Goal: Task Accomplishment & Management: Use online tool/utility

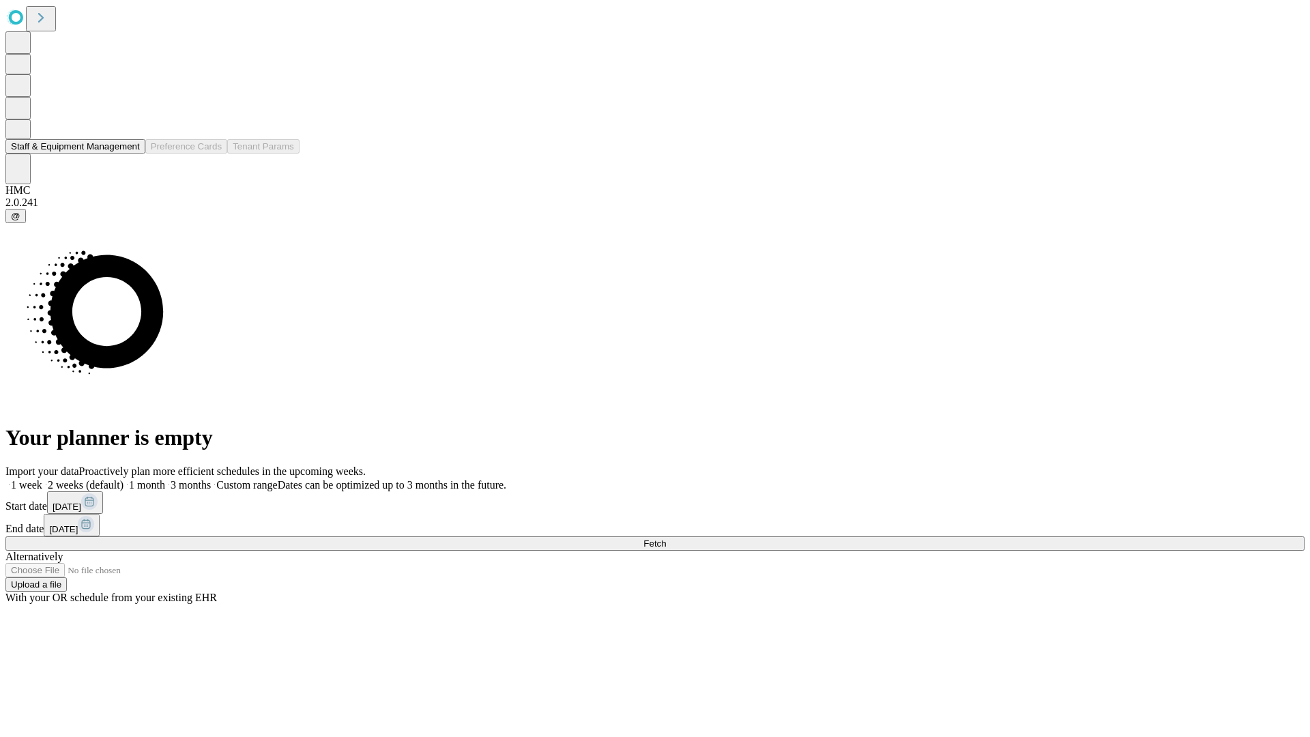
click at [130, 154] on button "Staff & Equipment Management" at bounding box center [75, 146] width 140 height 14
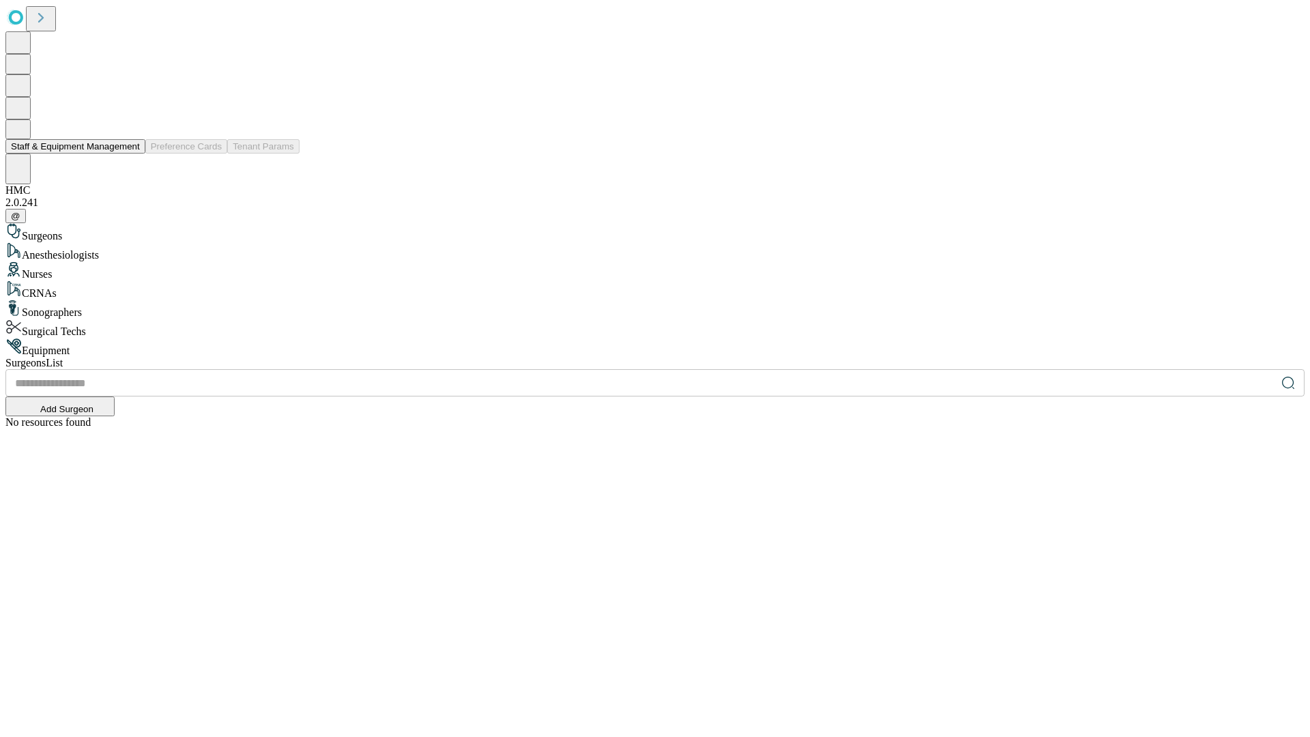
click at [130, 154] on button "Staff & Equipment Management" at bounding box center [75, 146] width 140 height 14
